Goal: Complete application form

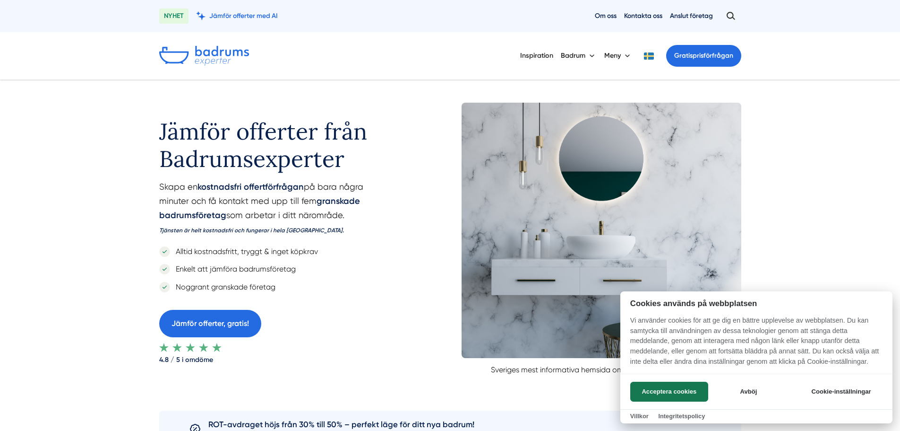
click at [648, 56] on div at bounding box center [450, 215] width 900 height 431
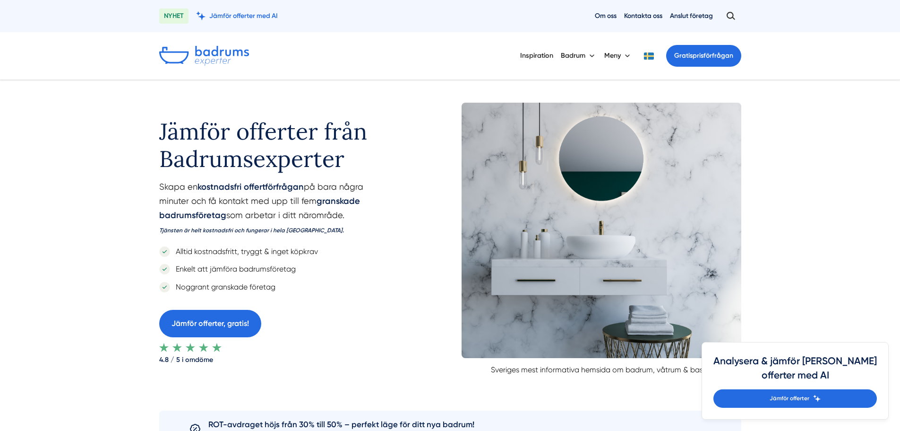
click at [646, 56] on button at bounding box center [649, 55] width 19 height 7
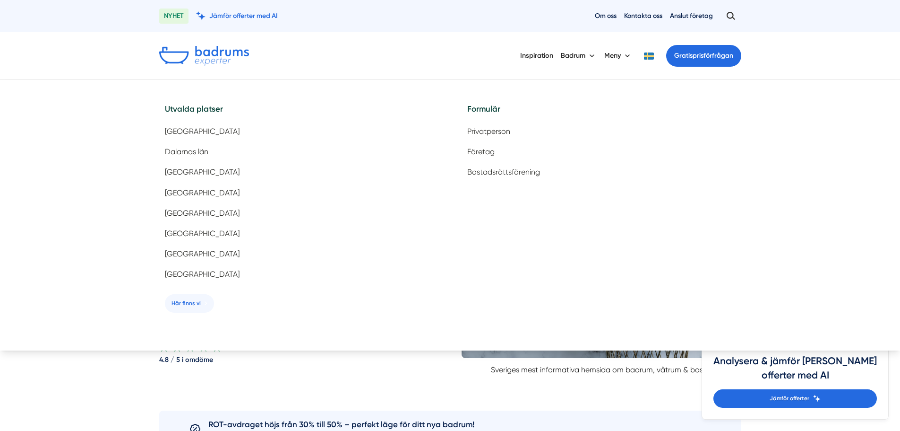
click at [646, 55] on button at bounding box center [649, 55] width 19 height 7
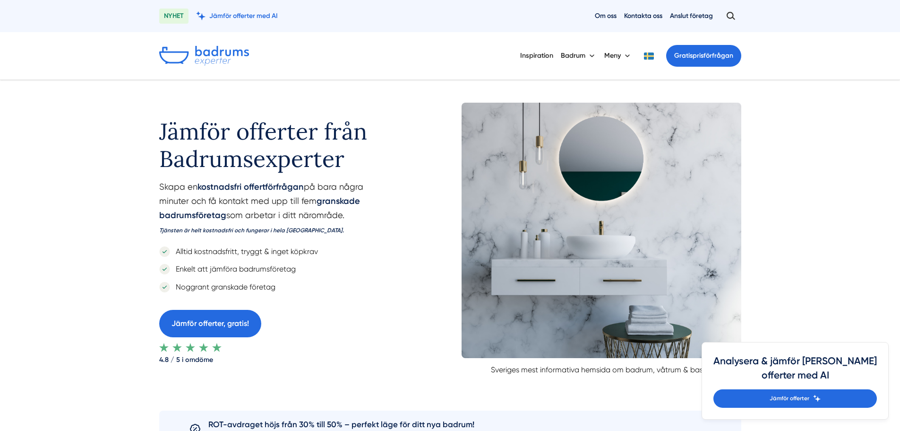
click at [648, 55] on button at bounding box center [649, 55] width 19 height 7
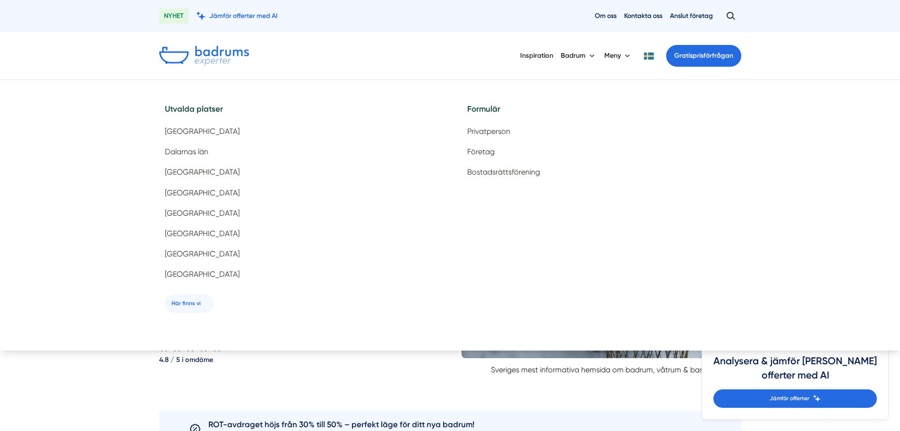
click at [651, 55] on button at bounding box center [649, 55] width 19 height 7
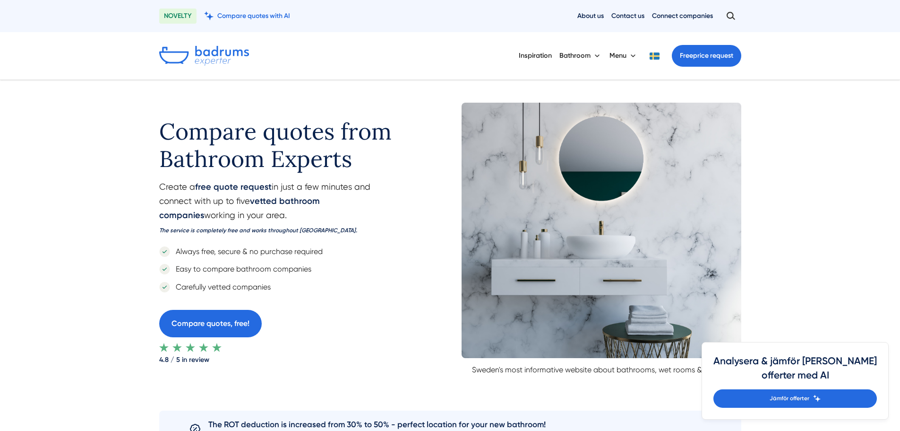
click at [652, 56] on button at bounding box center [655, 55] width 19 height 7
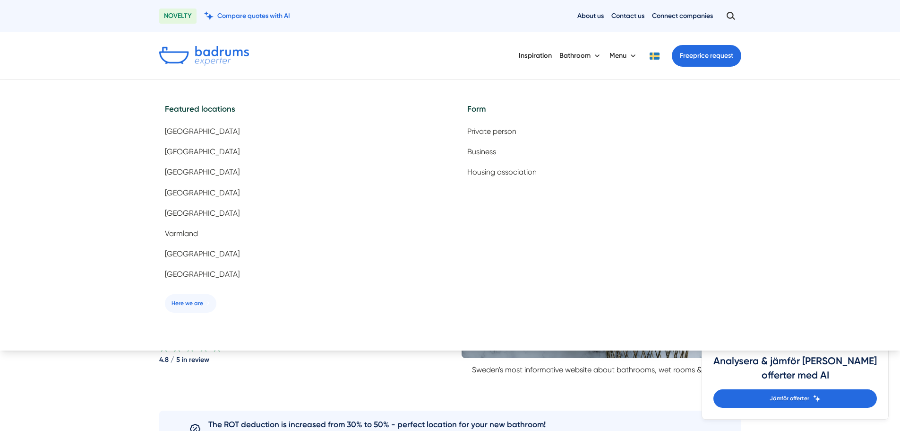
click at [652, 56] on button at bounding box center [655, 55] width 19 height 7
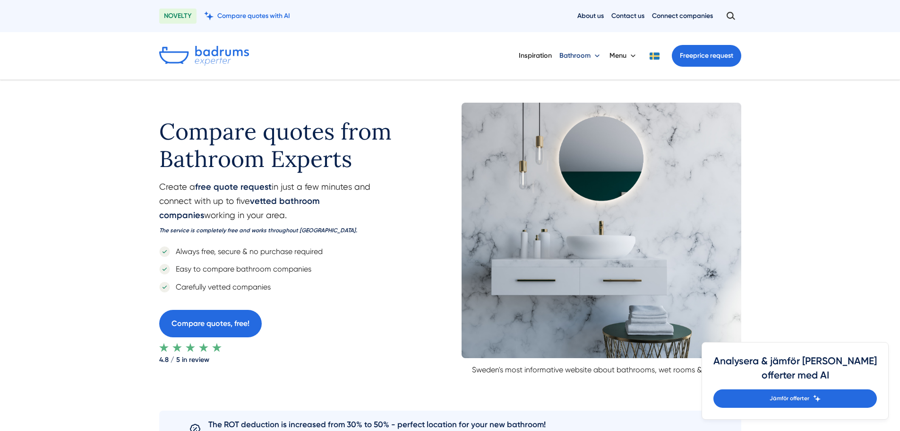
click at [591, 53] on button "Bathroom" at bounding box center [581, 55] width 43 height 25
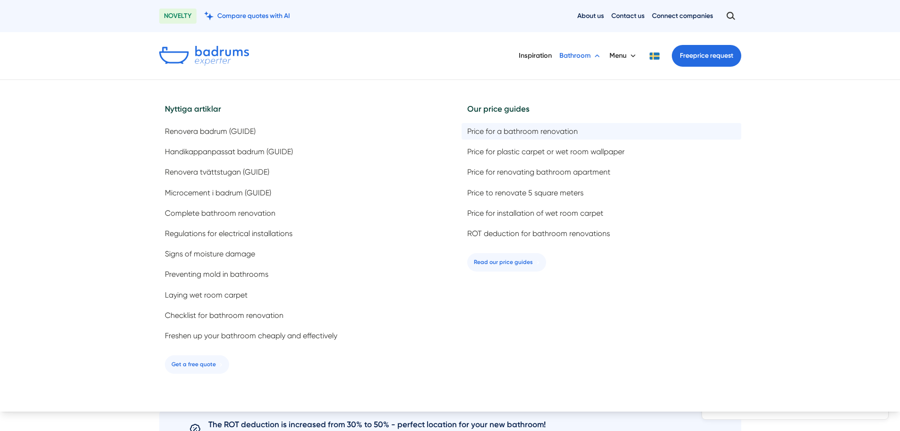
click at [538, 132] on font "Price for a bathroom renovation" at bounding box center [522, 131] width 111 height 9
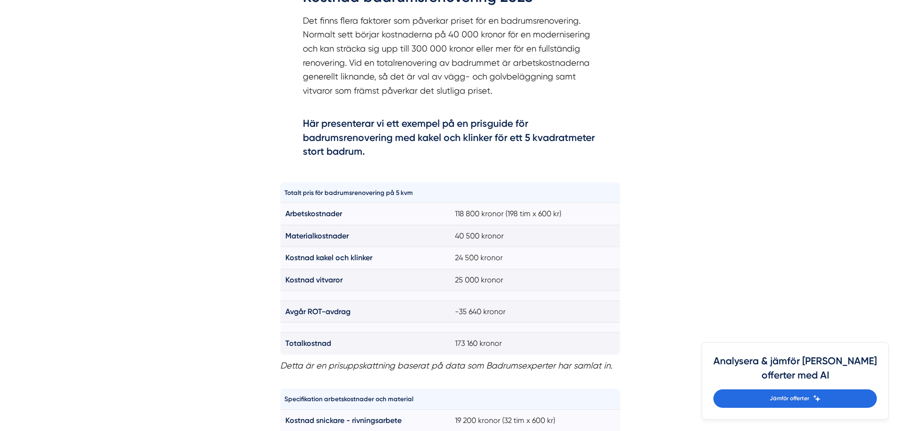
scroll to position [614, 0]
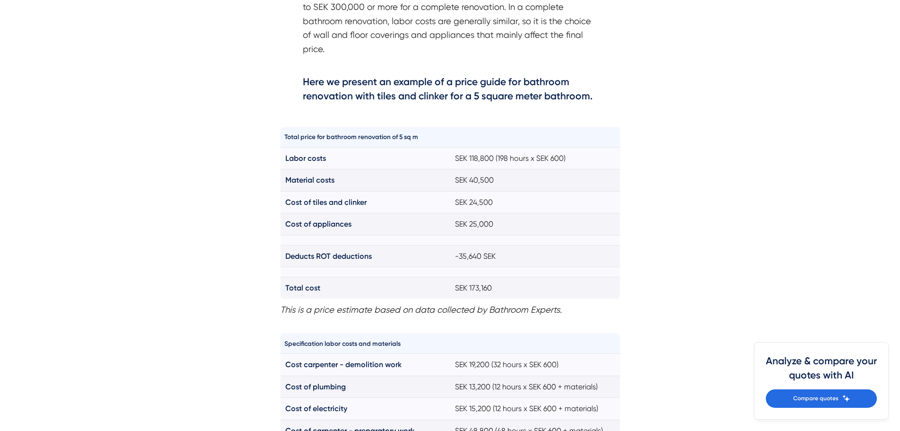
drag, startPoint x: 446, startPoint y: 182, endPoint x: 510, endPoint y: 181, distance: 63.8
click at [510, 181] on tr "Material costs SEK 40,500" at bounding box center [450, 180] width 340 height 22
click at [510, 181] on td "SEK 40,500" at bounding box center [535, 180] width 170 height 22
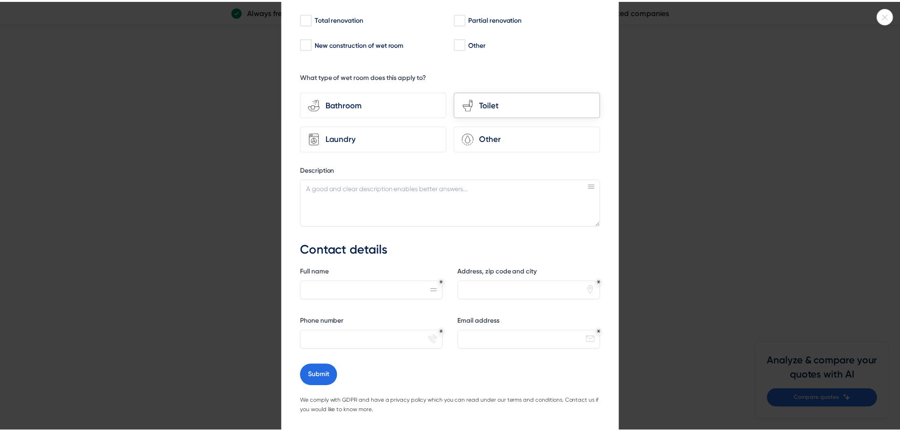
scroll to position [161, 0]
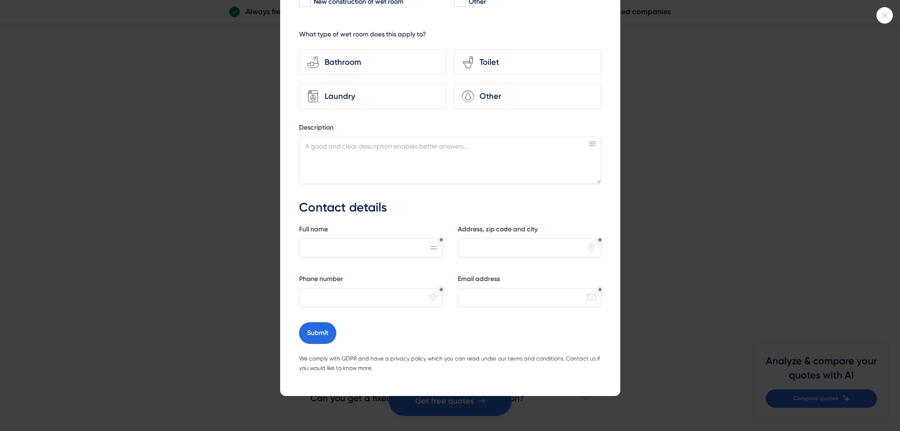
click at [669, 130] on div at bounding box center [450, 215] width 900 height 431
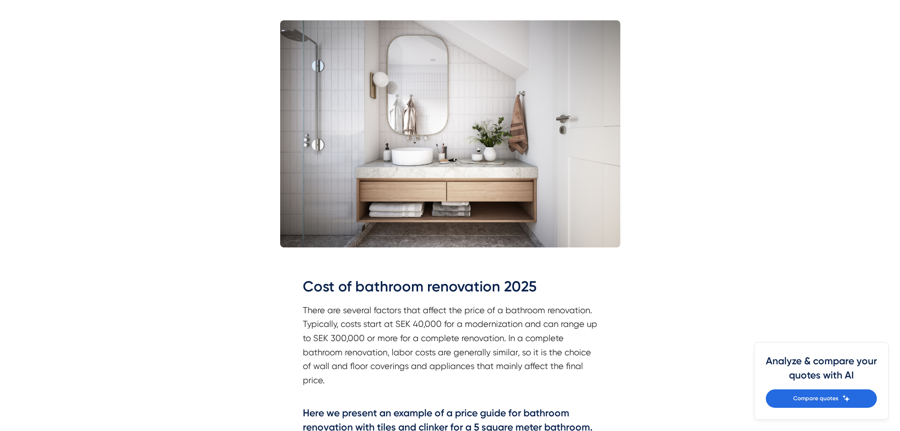
scroll to position [0, 0]
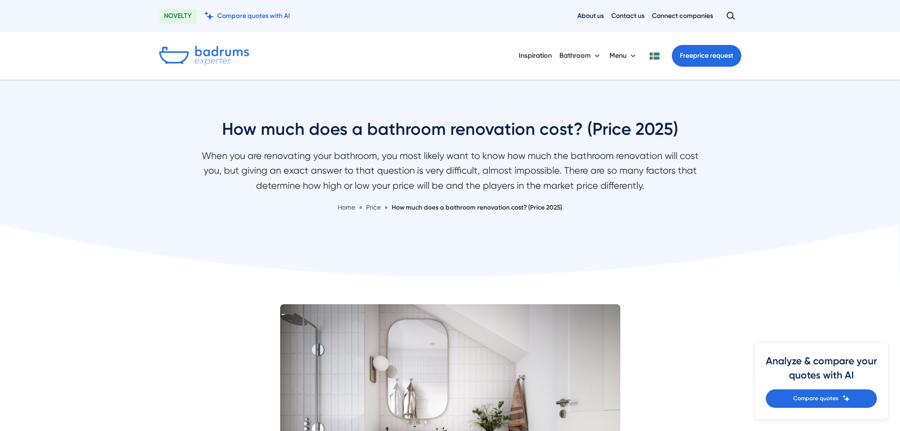
click at [220, 48] on img at bounding box center [204, 56] width 90 height 20
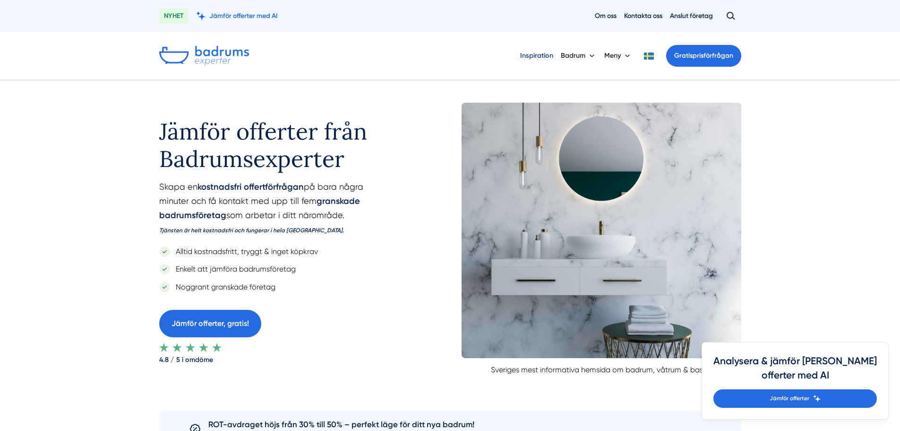
click at [537, 56] on link "Inspiration" at bounding box center [536, 55] width 33 height 24
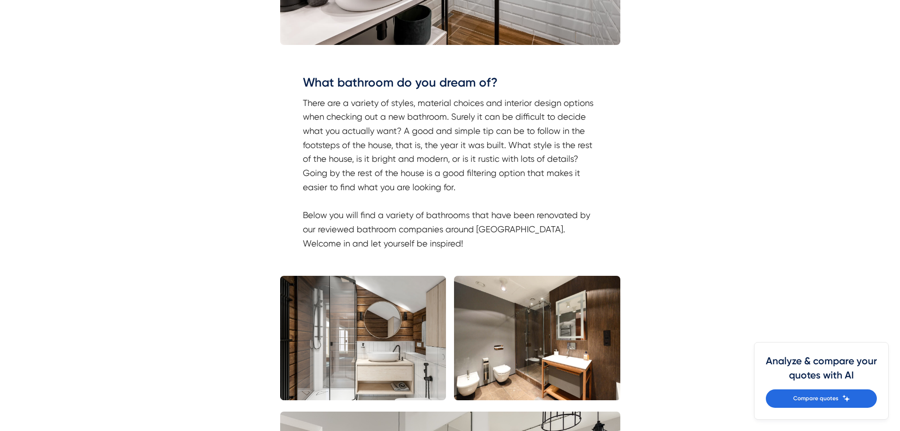
scroll to position [473, 0]
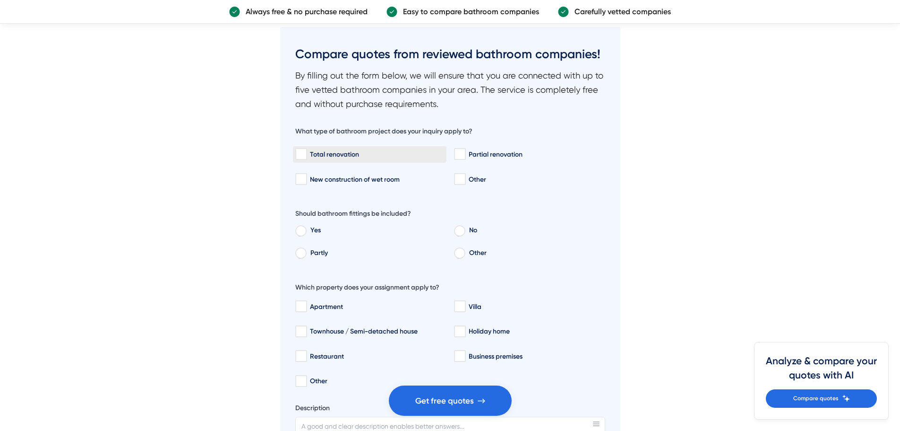
scroll to position [3356, 0]
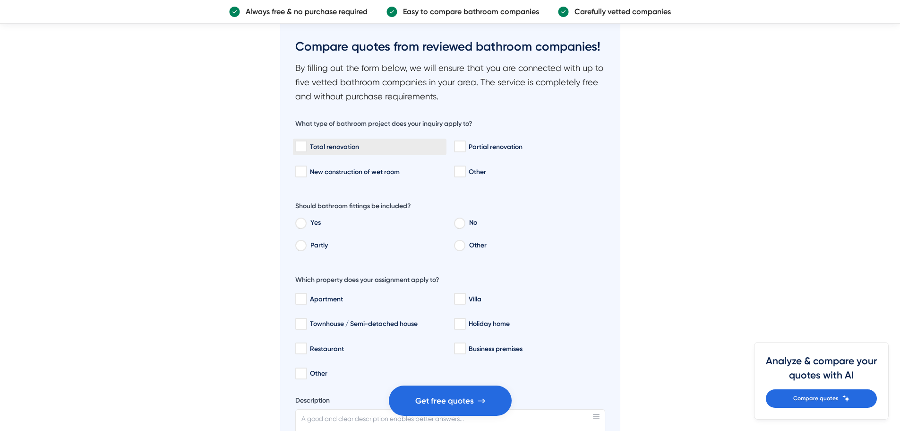
click at [317, 142] on div "Total renovation" at bounding box center [369, 146] width 149 height 9
click at [306, 142] on input "Total renovation" at bounding box center [300, 146] width 11 height 9
checkbox input "true"
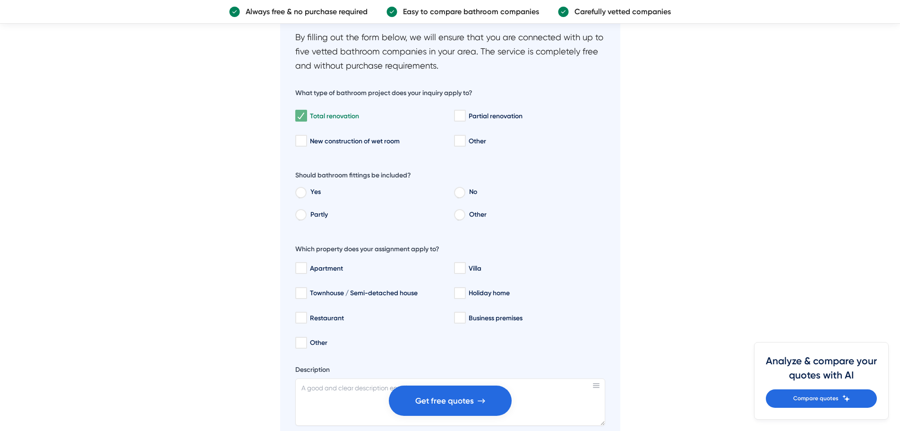
scroll to position [3403, 0]
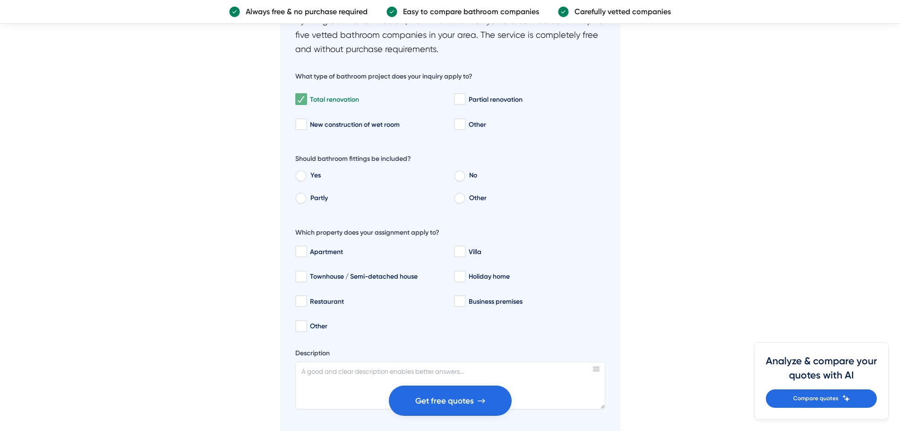
click at [311, 178] on font "Yes" at bounding box center [316, 175] width 10 height 8
click at [306, 178] on input "Yes" at bounding box center [300, 177] width 10 height 9
radio input "true"
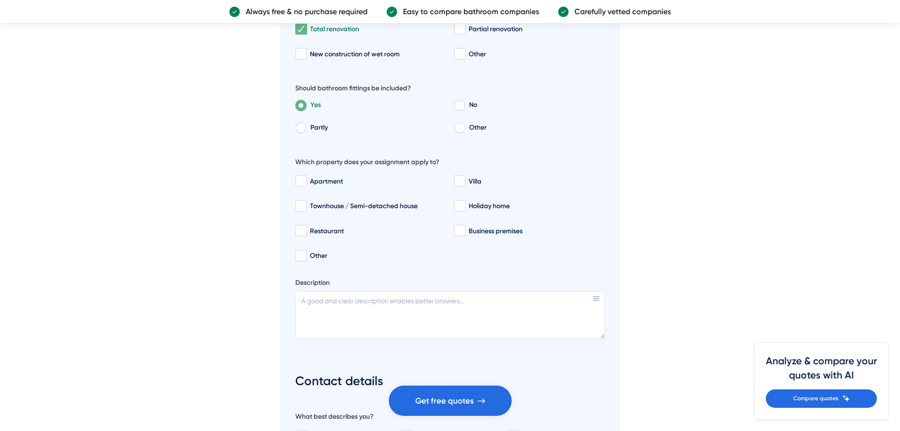
scroll to position [3498, 0]
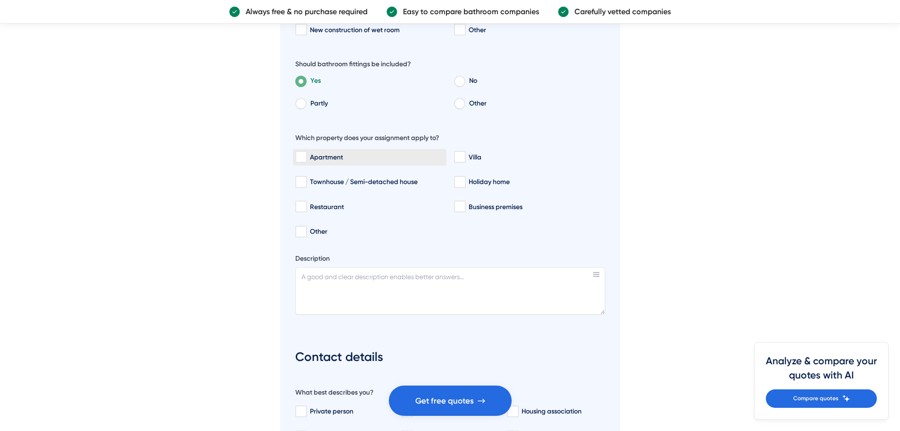
click at [322, 159] on div "Apartment" at bounding box center [369, 156] width 149 height 9
click at [306, 159] on input "Apartment" at bounding box center [300, 156] width 11 height 9
checkbox input "true"
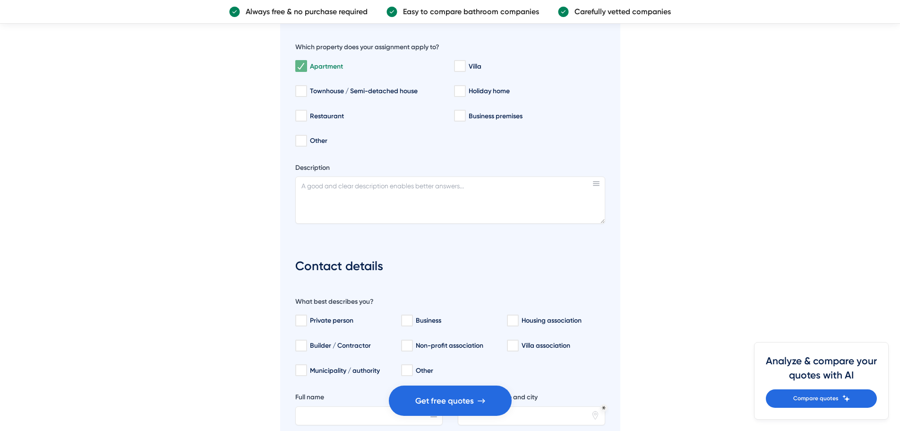
scroll to position [3592, 0]
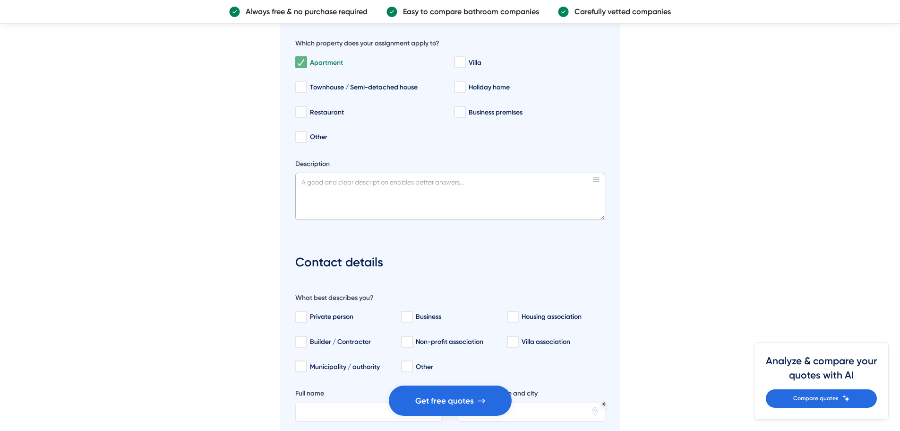
click at [311, 180] on textarea "Description" at bounding box center [450, 196] width 310 height 47
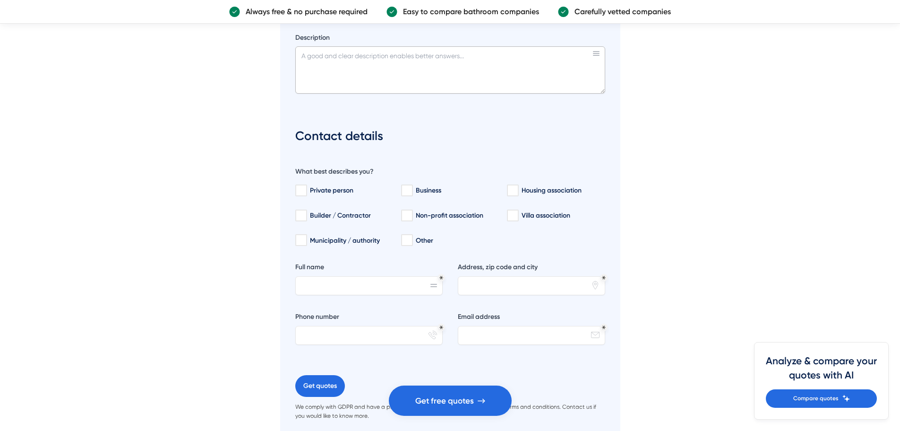
scroll to position [3734, 0]
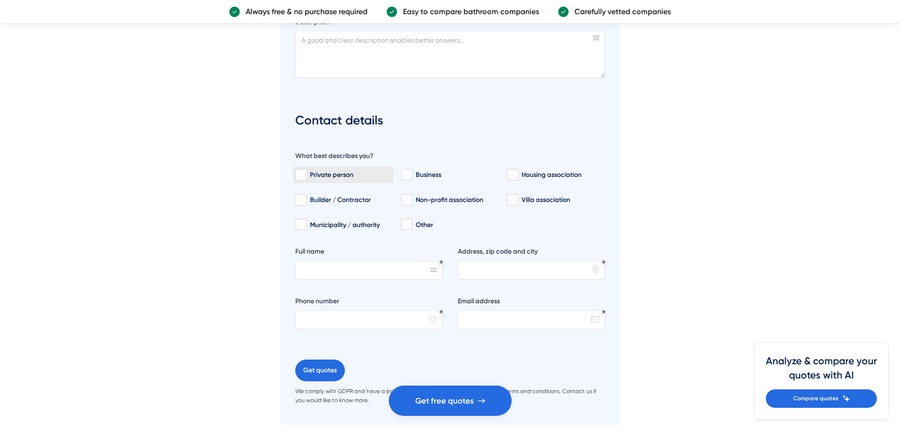
click at [315, 169] on label "Private person" at bounding box center [343, 174] width 101 height 17
click at [306, 170] on input "Private person" at bounding box center [300, 174] width 11 height 9
checkbox input "true"
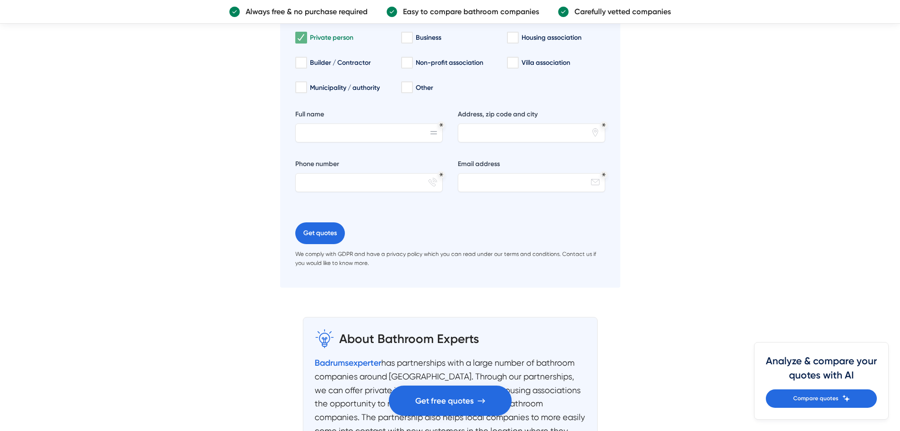
scroll to position [3876, 0]
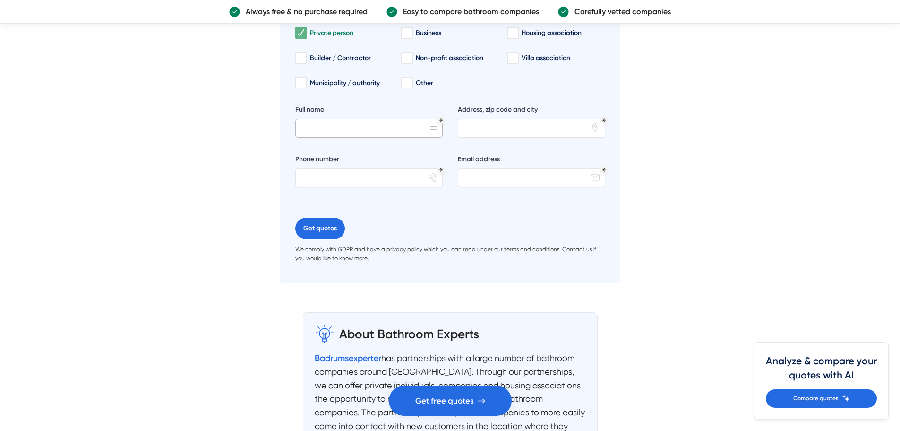
click at [352, 130] on input "Full name" at bounding box center [368, 128] width 147 height 19
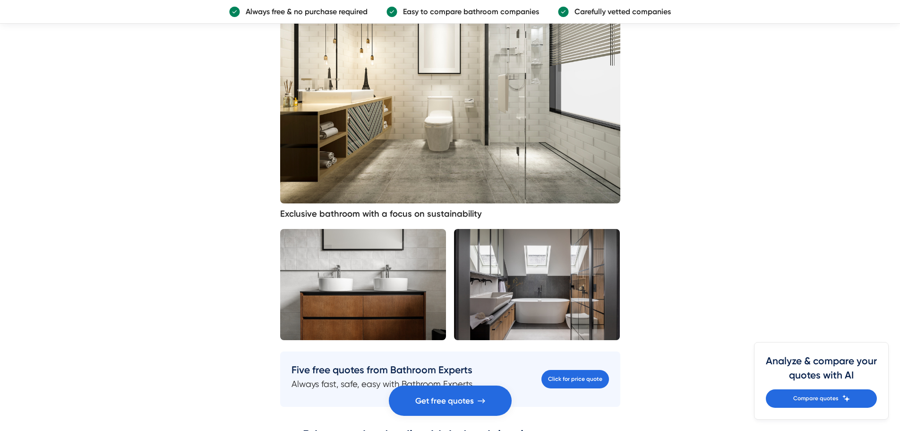
scroll to position [2127, 0]
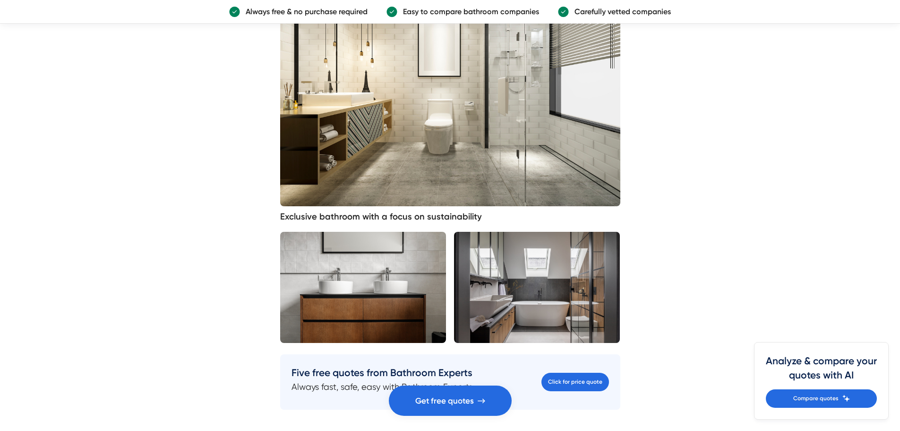
click at [266, 143] on article "What bathroom do you dream of? There are a variety of styles, material choices …" at bounding box center [450, 394] width 900 height 4426
